Goal: Transaction & Acquisition: Register for event/course

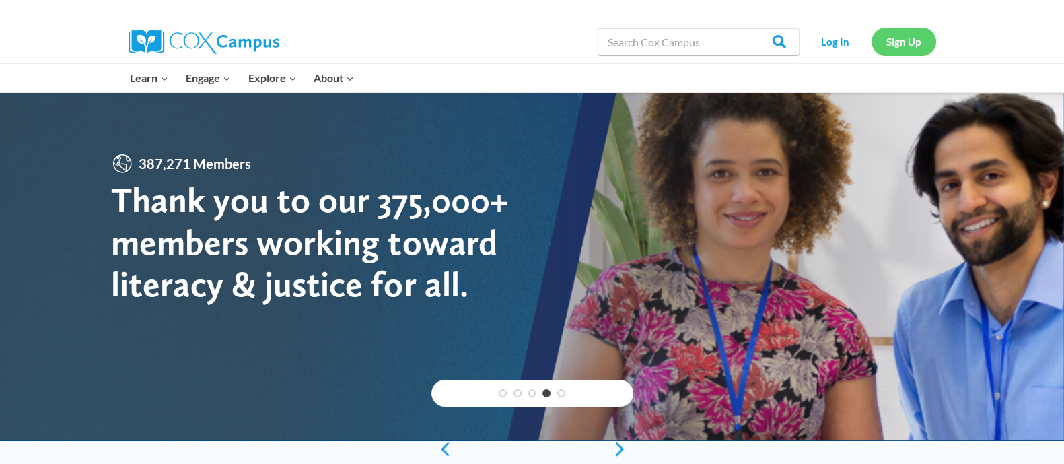
click at [896, 48] on link "Sign Up" at bounding box center [903, 42] width 65 height 28
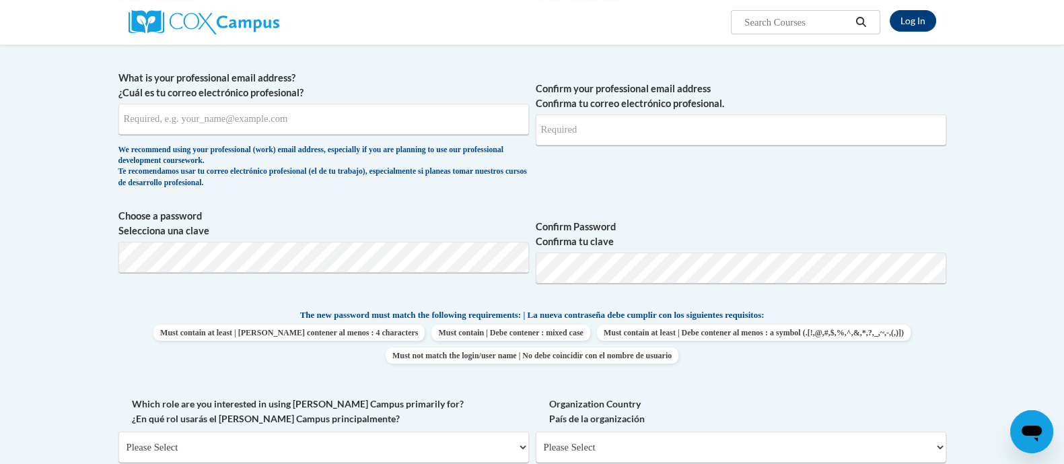
scroll to position [588, 0]
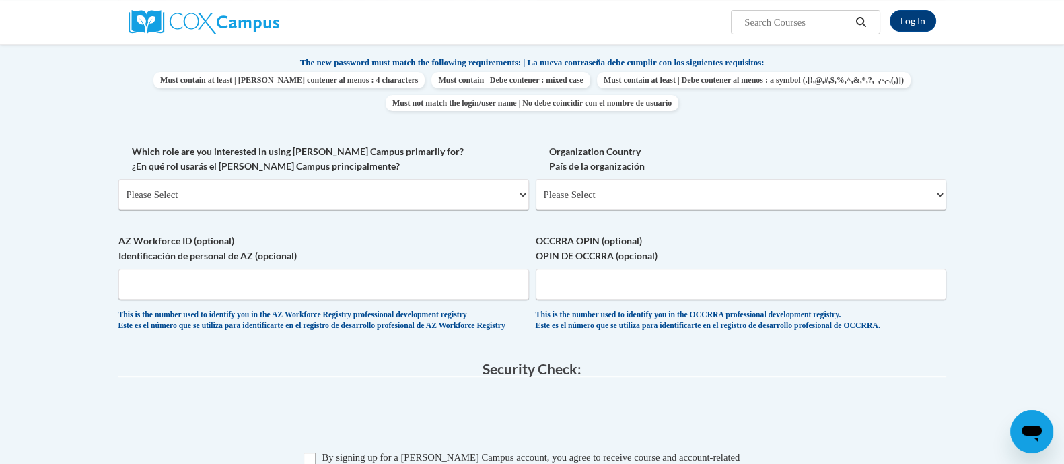
type input "smurillo@atlantaspeechschool.org"
click at [425, 192] on select "Please Select College/University | Colegio/Universidad Community/Nonprofit Part…" at bounding box center [323, 194] width 410 height 31
select select "fbf2d438-af2f-41f8-98f1-81c410e29de3"
click at [118, 179] on select "Please Select College/University | Colegio/Universidad Community/Nonprofit Part…" at bounding box center [323, 194] width 410 height 31
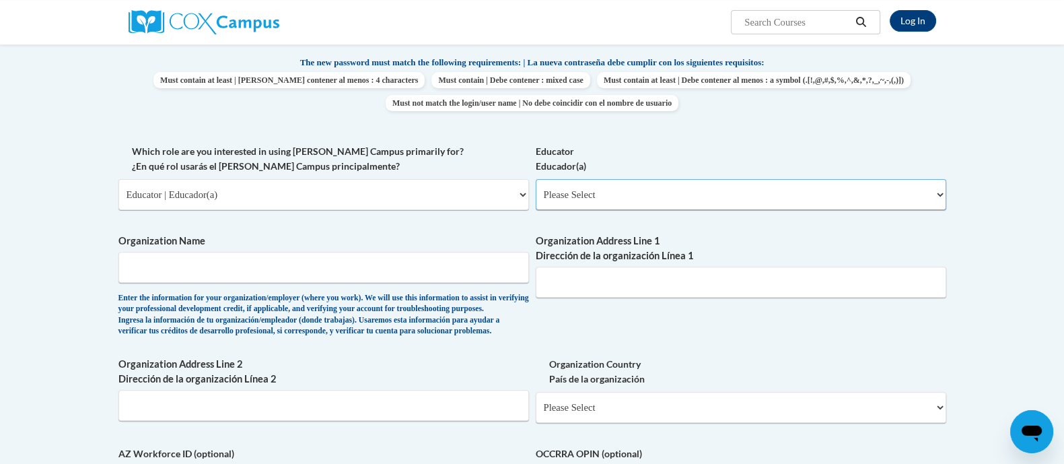
click at [606, 203] on select "Please Select Early Learning/Daycare Teacher/Family Home Care Provider | Maestr…" at bounding box center [741, 194] width 410 height 31
click at [601, 196] on select "Please Select Early Learning/Daycare Teacher/Family Home Care Provider | Maestr…" at bounding box center [741, 194] width 410 height 31
click at [208, 22] on img at bounding box center [204, 22] width 151 height 24
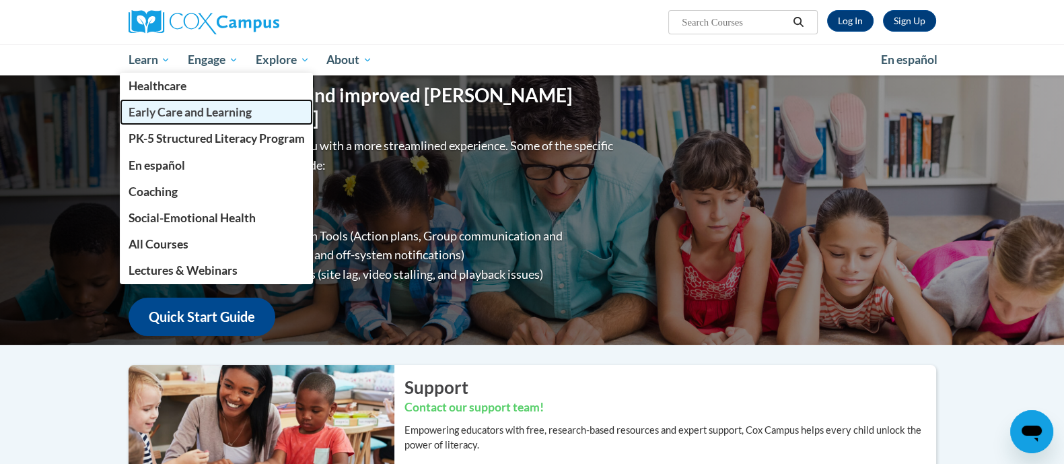
click at [172, 112] on span "Early Care and Learning" at bounding box center [189, 112] width 123 height 14
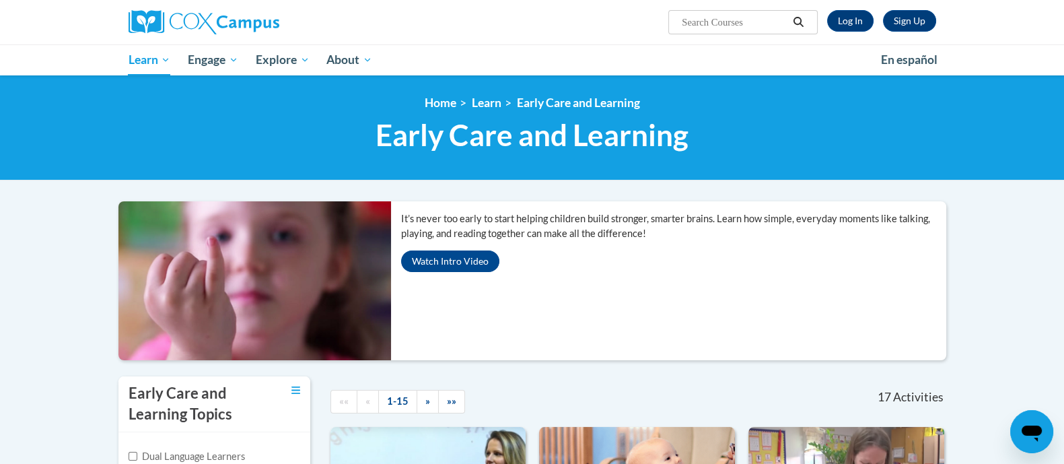
scroll to position [252, 0]
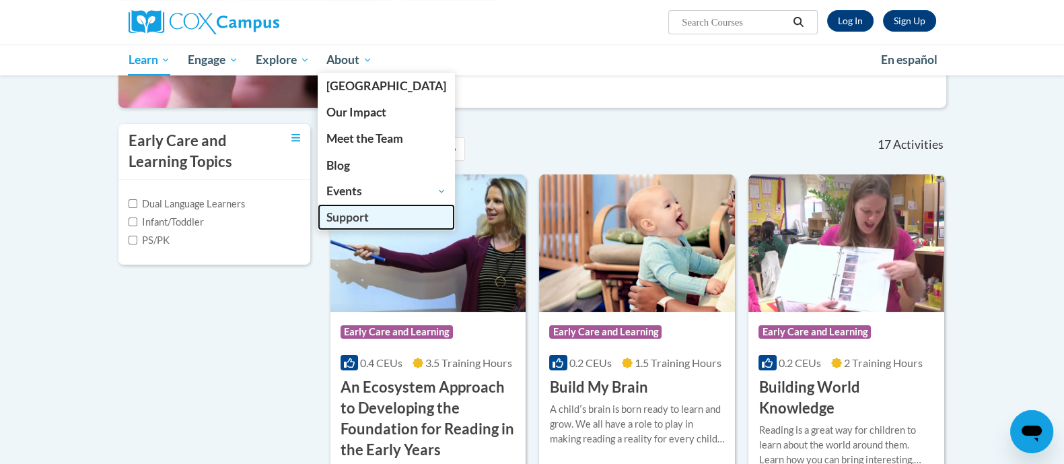
click at [349, 223] on span "Support" at bounding box center [347, 217] width 42 height 14
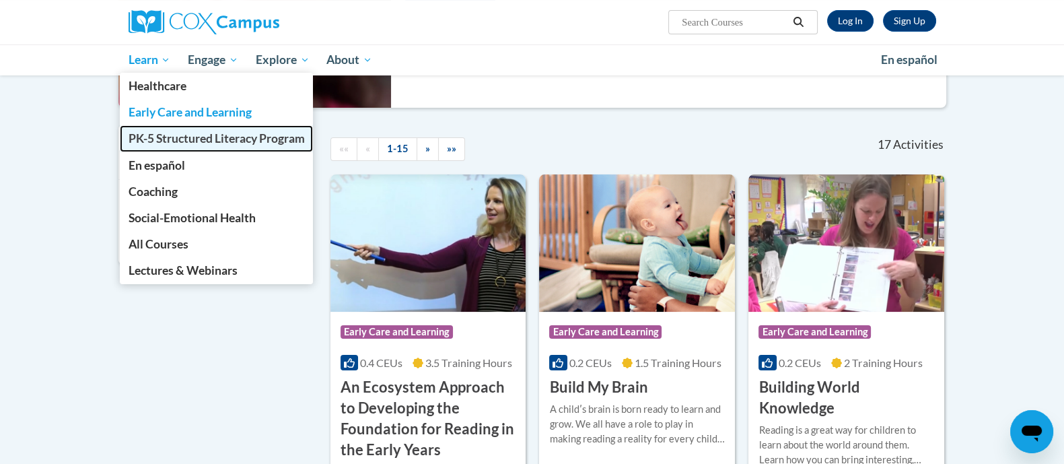
click at [190, 145] on link "PK-5 Structured Literacy Program" at bounding box center [217, 138] width 194 height 26
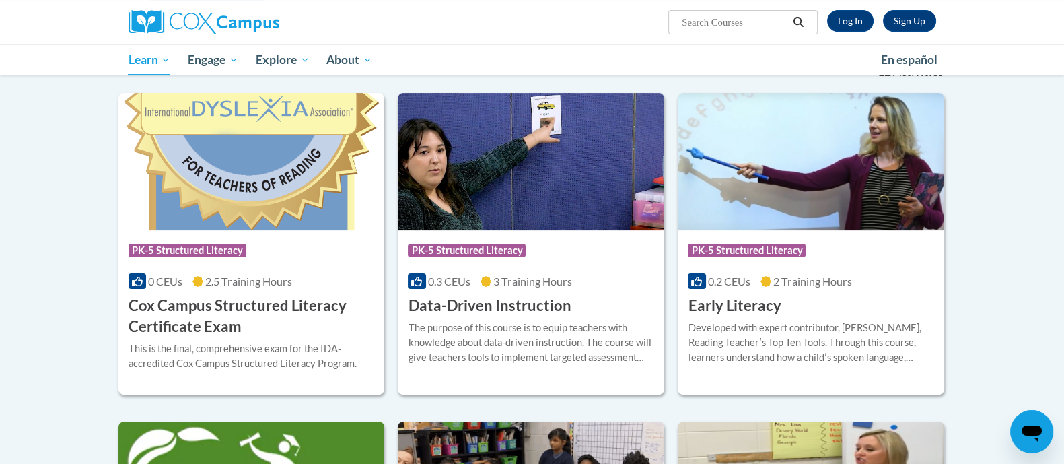
scroll to position [505, 0]
